Goal: Navigation & Orientation: Find specific page/section

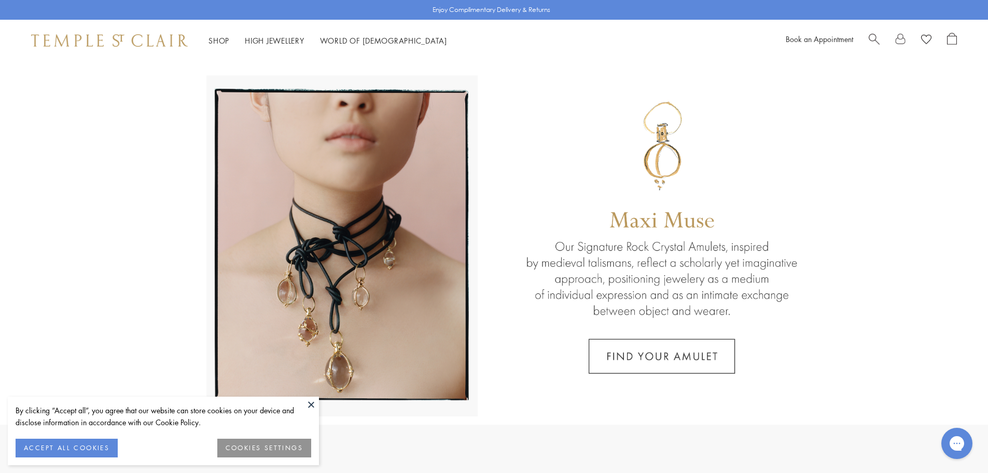
click at [85, 443] on button "ACCEPT ALL COOKIES" at bounding box center [67, 447] width 102 height 19
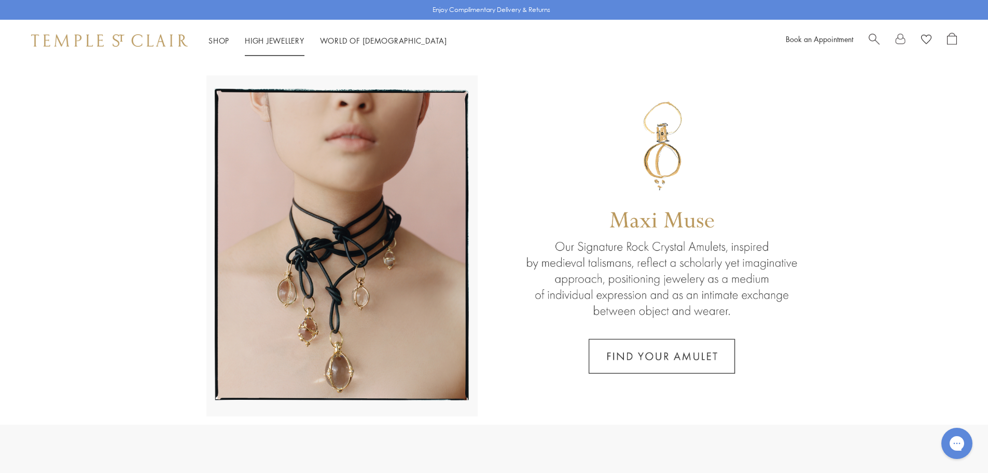
click at [294, 37] on link "High Jewellery High Jewellery" at bounding box center [275, 40] width 60 height 10
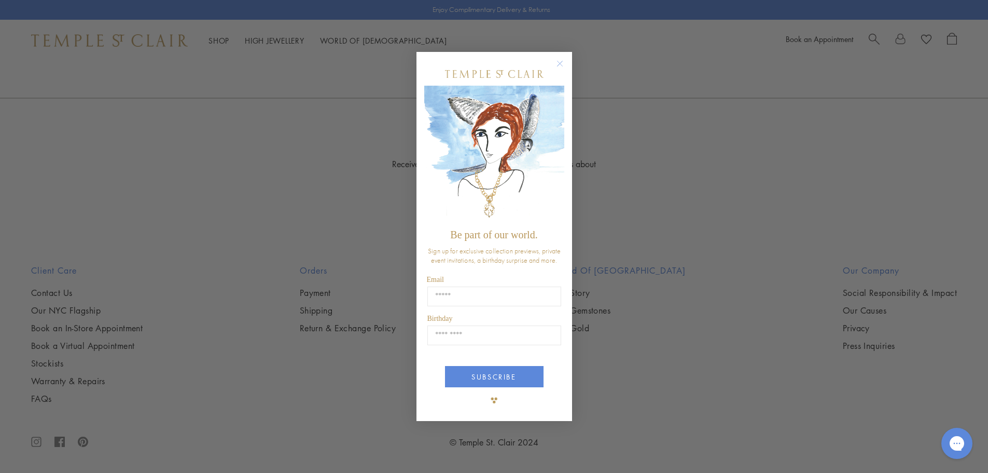
scroll to position [826, 0]
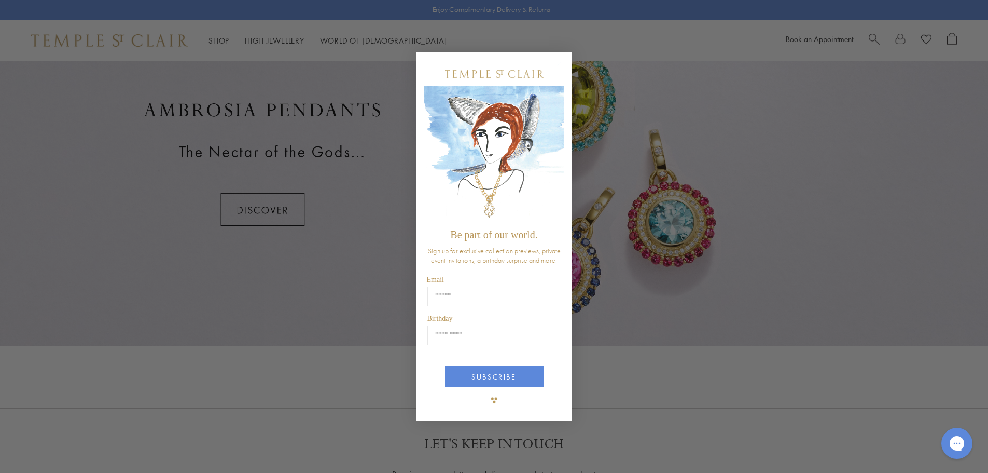
click at [562, 61] on icon "Close dialog" at bounding box center [559, 63] width 5 height 5
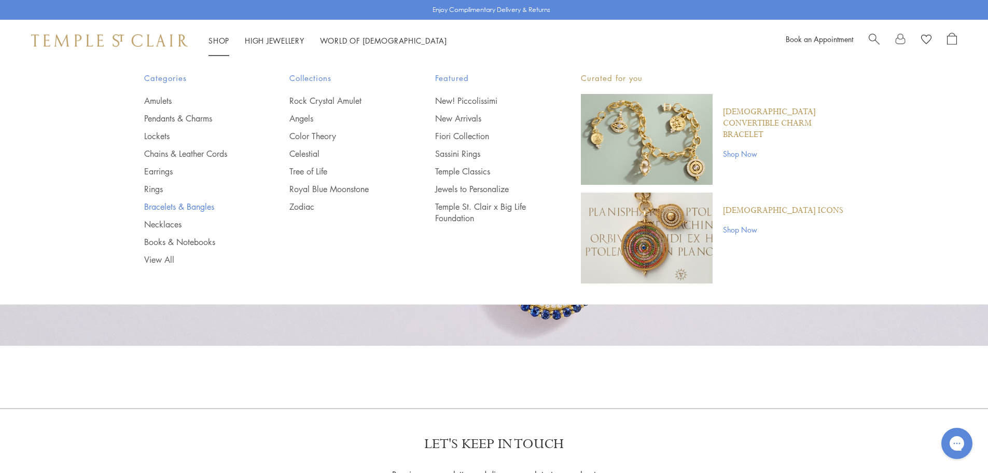
click at [178, 205] on link "Bracelets & Bangles" at bounding box center [196, 206] width 104 height 11
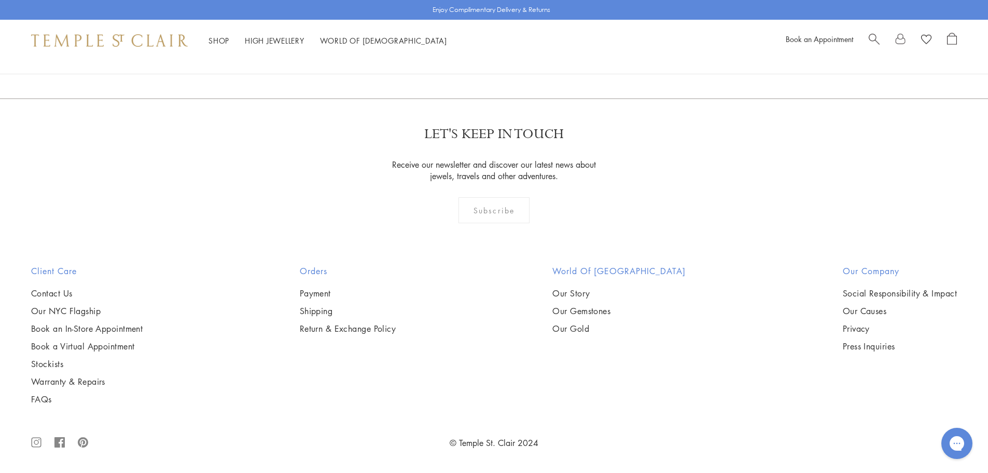
scroll to position [4721, 0]
